Goal: Information Seeking & Learning: Learn about a topic

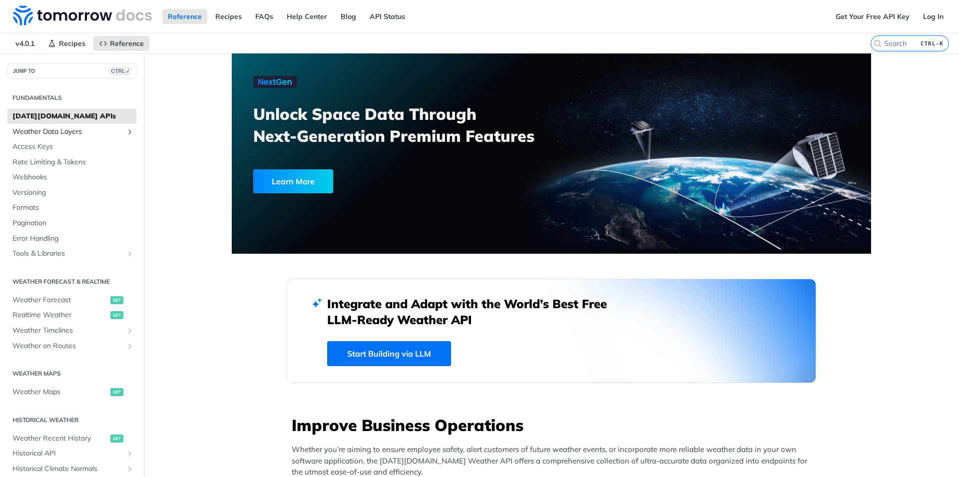
click at [125, 130] on link "Weather Data Layers" at bounding box center [71, 131] width 129 height 15
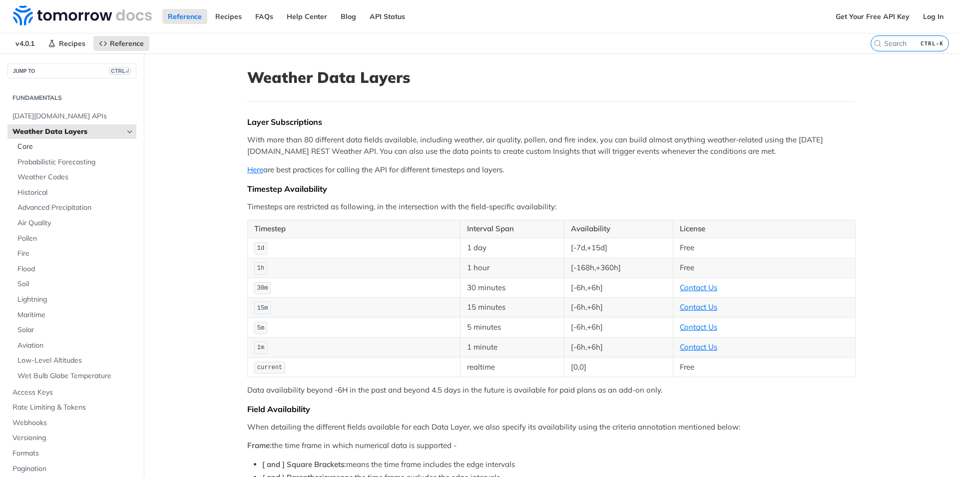
click at [54, 148] on span "Core" at bounding box center [75, 147] width 116 height 10
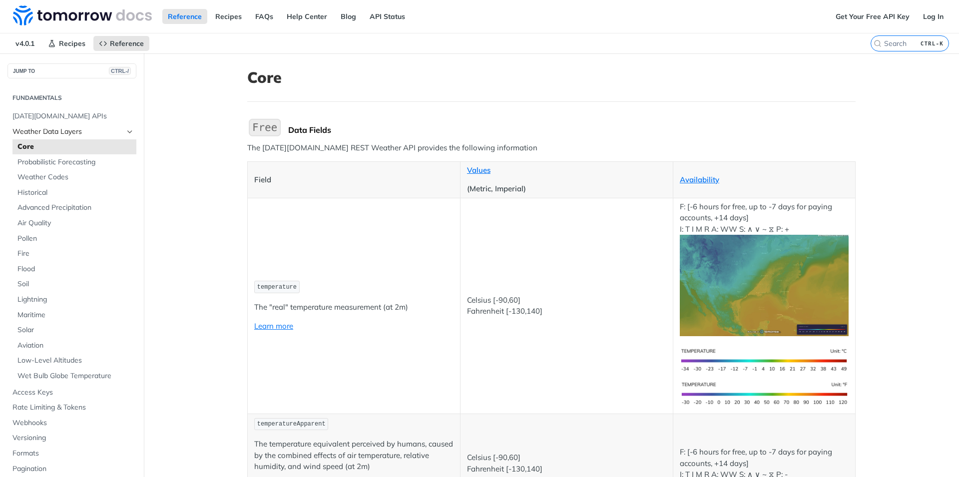
click at [133, 131] on icon "Hide subpages for Weather Data Layers" at bounding box center [130, 132] width 8 height 8
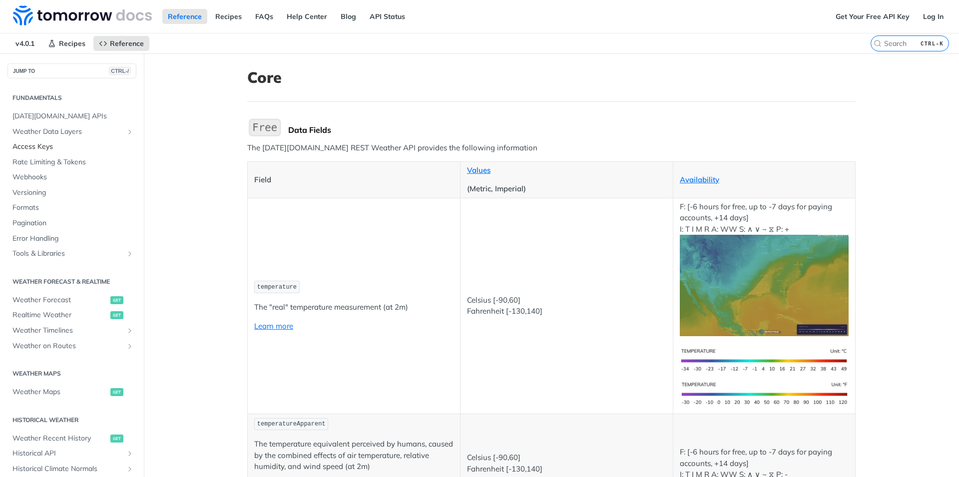
click at [51, 147] on span "Access Keys" at bounding box center [72, 147] width 121 height 10
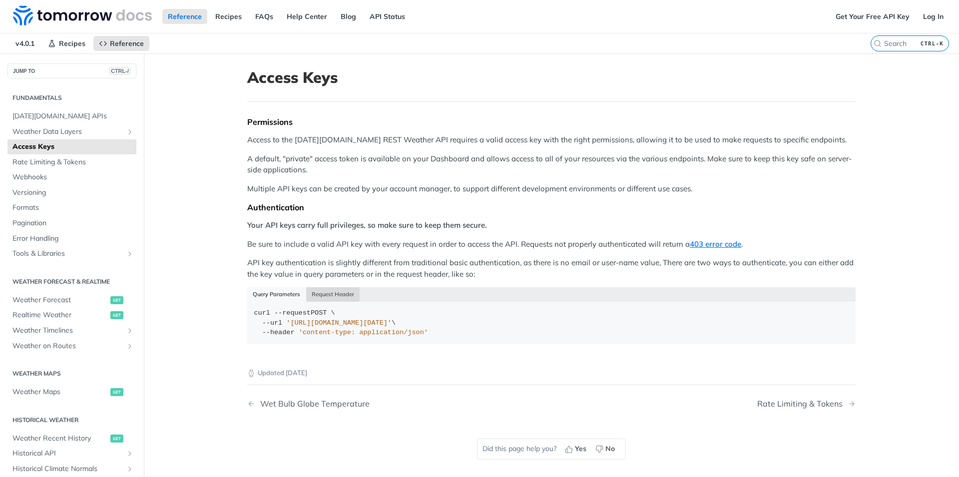
click at [330, 296] on button "Request Header" at bounding box center [333, 294] width 54 height 14
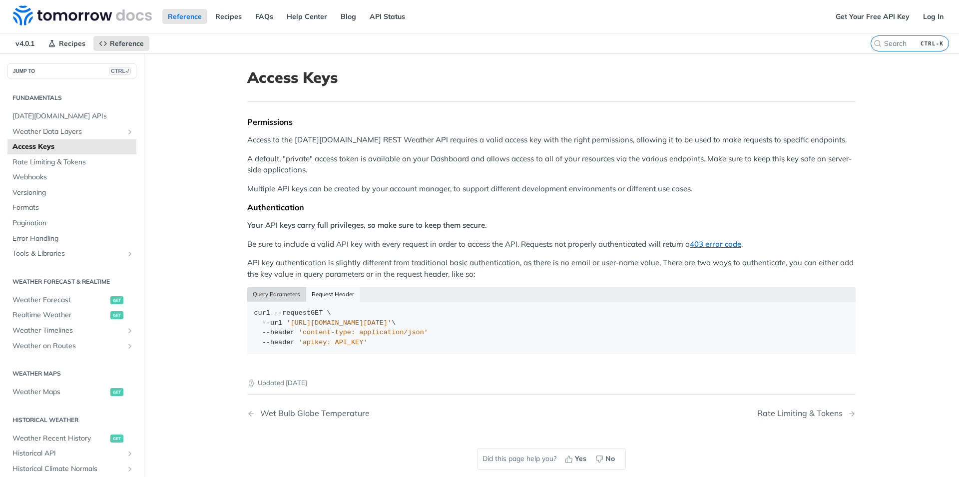
click at [270, 295] on button "Query Parameters" at bounding box center [276, 294] width 59 height 14
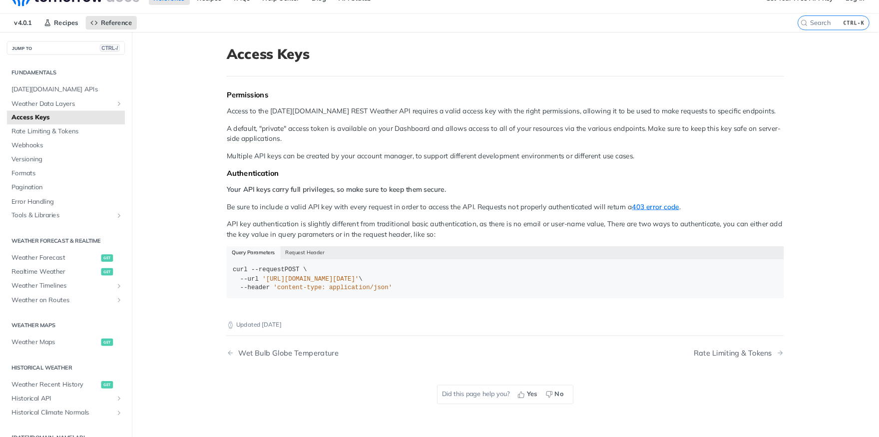
scroll to position [38, 0]
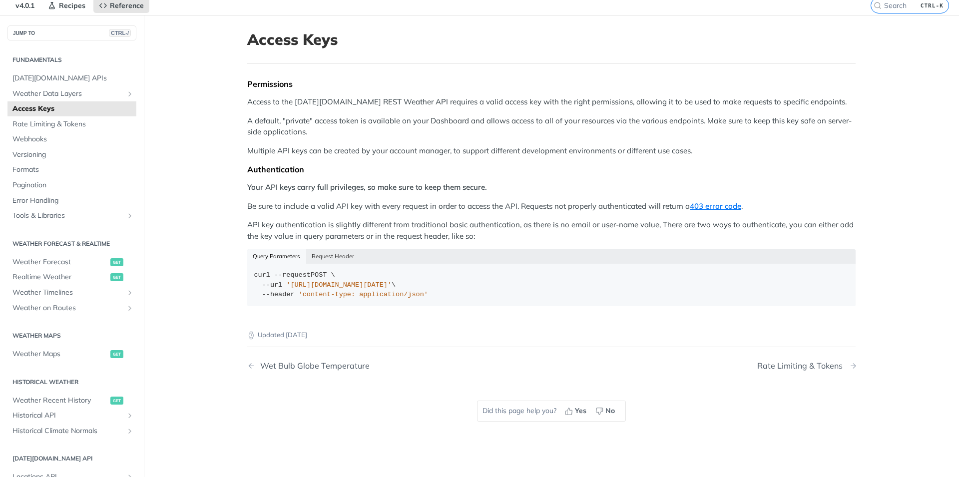
click at [829, 364] on div "Rate Limiting & Tokens" at bounding box center [802, 365] width 90 height 9
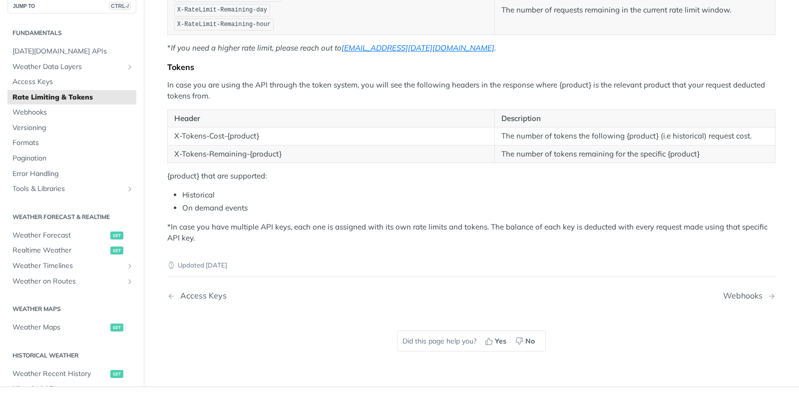
scroll to position [284, 0]
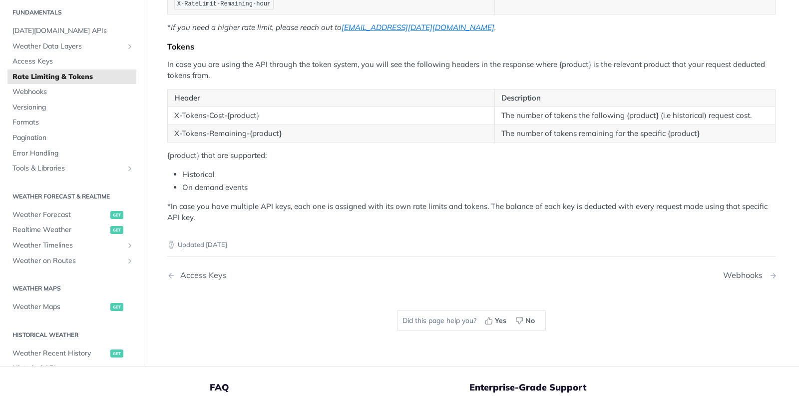
click at [746, 275] on div "Webhooks" at bounding box center [745, 274] width 44 height 9
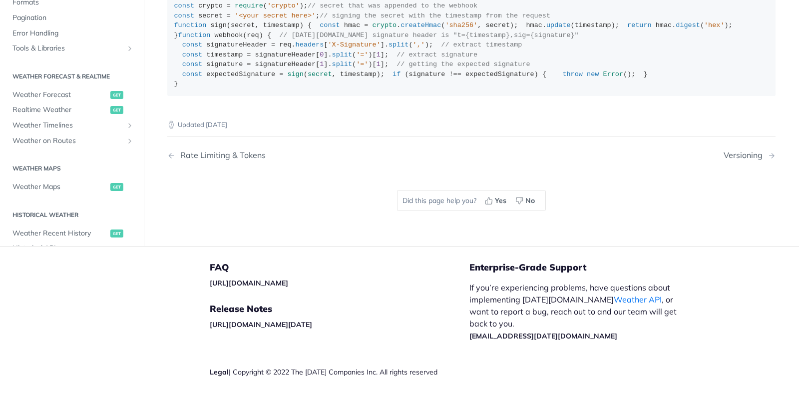
scroll to position [915, 0]
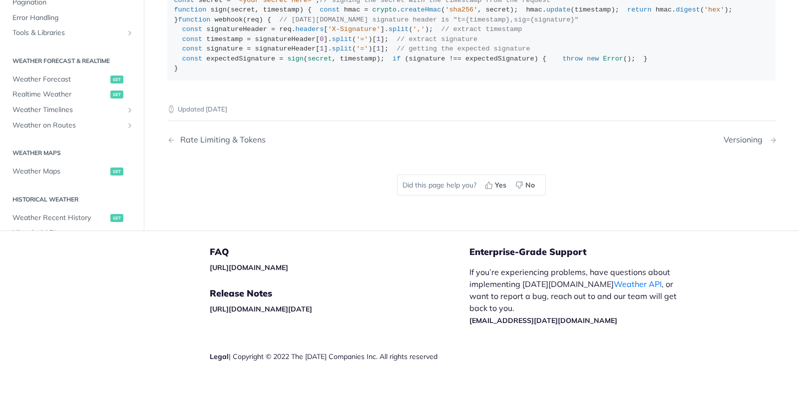
click at [735, 144] on div "Versioning" at bounding box center [746, 139] width 44 height 9
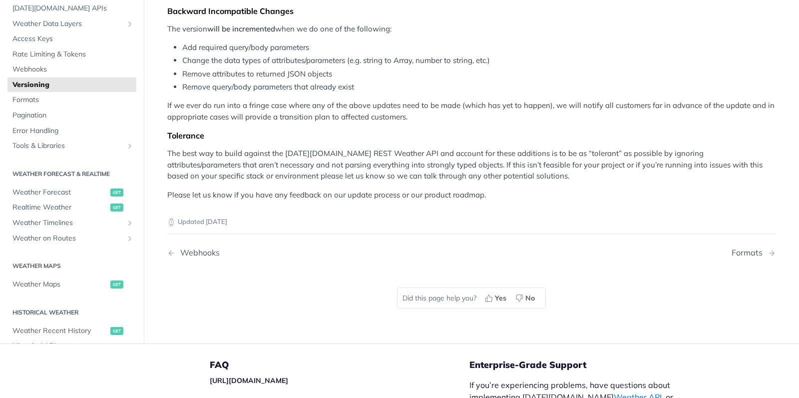
scroll to position [281, 0]
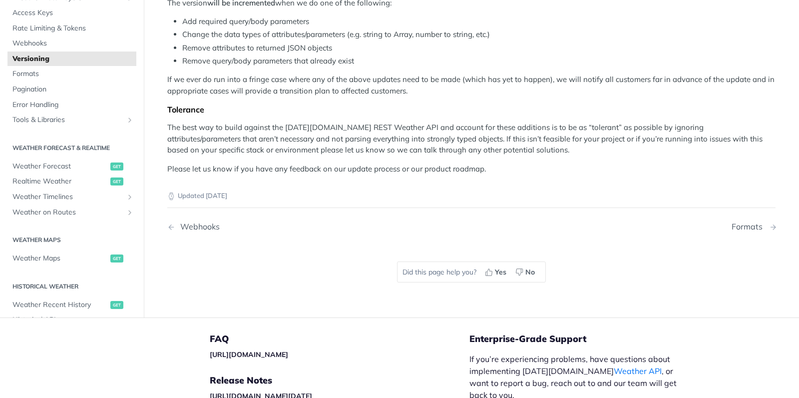
click at [748, 229] on div "Formats" at bounding box center [750, 226] width 36 height 9
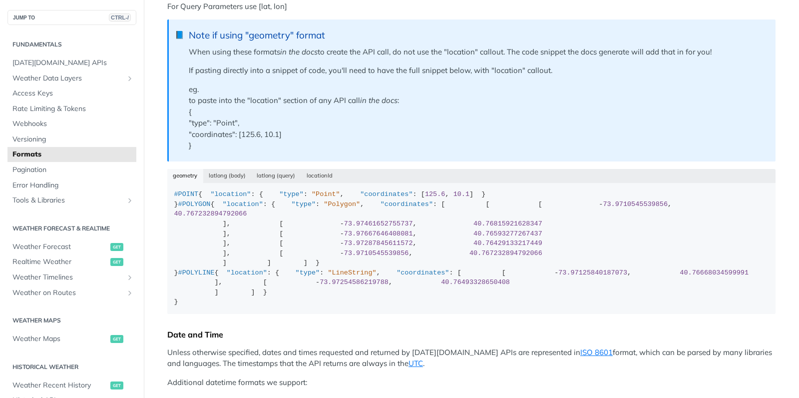
scroll to position [282, 0]
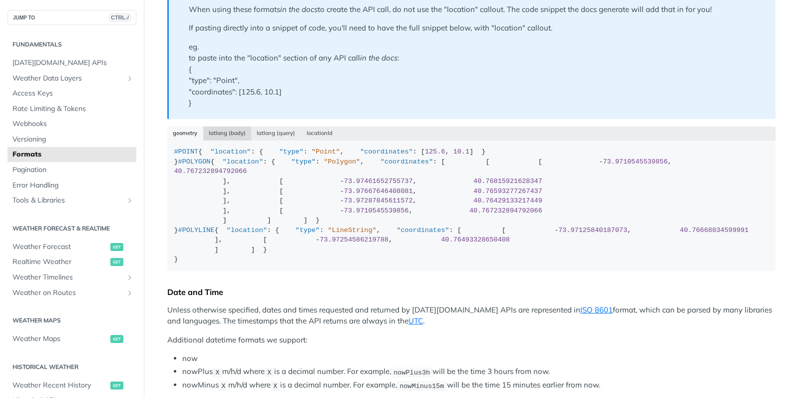
click at [227, 133] on button "latlong (body)" at bounding box center [227, 133] width 48 height 14
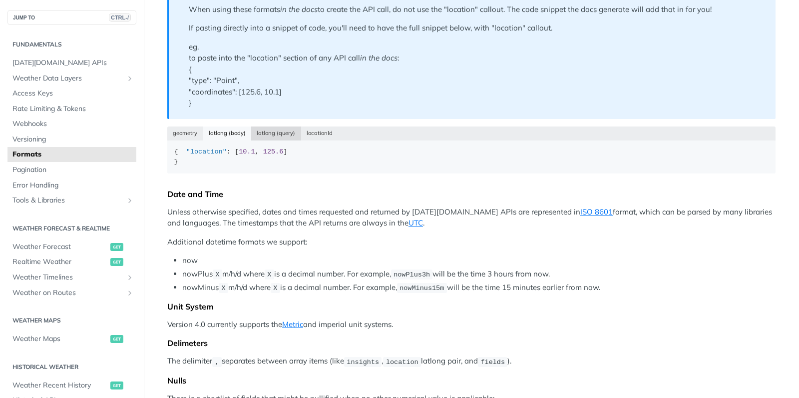
click at [278, 135] on button "latlong (query)" at bounding box center [276, 133] width 50 height 14
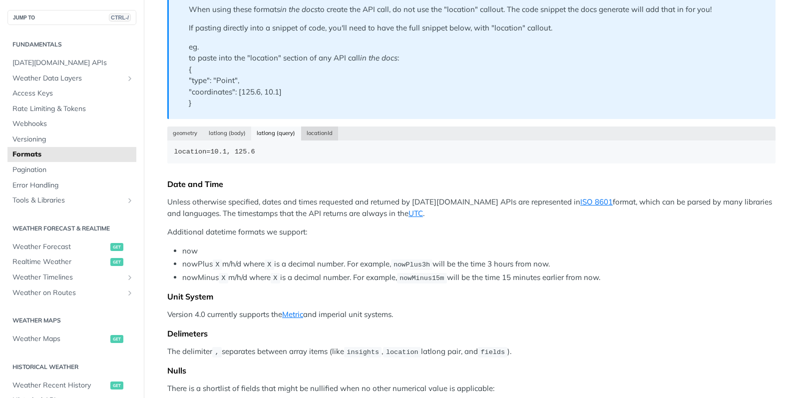
click at [319, 132] on button "locationId" at bounding box center [319, 133] width 37 height 14
click at [229, 135] on button "latlong (body)" at bounding box center [227, 133] width 48 height 14
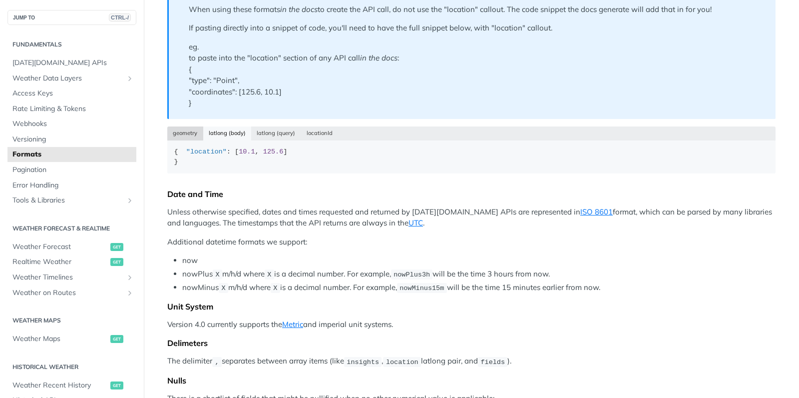
click at [184, 134] on button "geometry" at bounding box center [185, 133] width 36 height 14
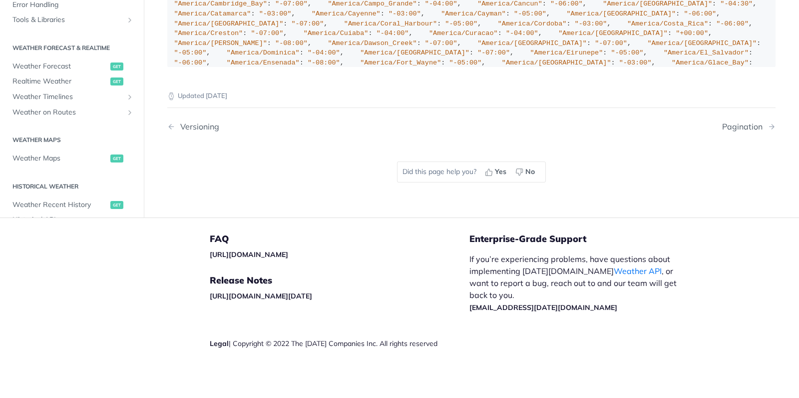
scroll to position [1286, 0]
click at [732, 131] on div "Pagination" at bounding box center [744, 126] width 45 height 9
